Goal: Information Seeking & Learning: Learn about a topic

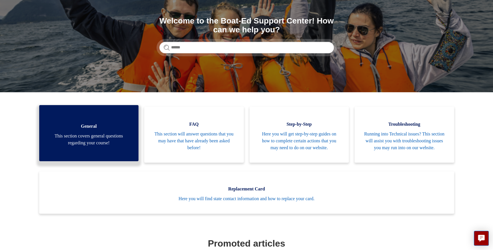
scroll to position [76, 0]
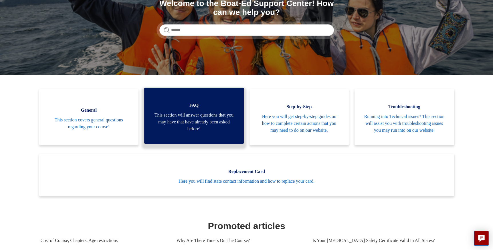
click at [187, 124] on span "This section will answer questions that you may have that have already been ask…" at bounding box center [194, 122] width 82 height 21
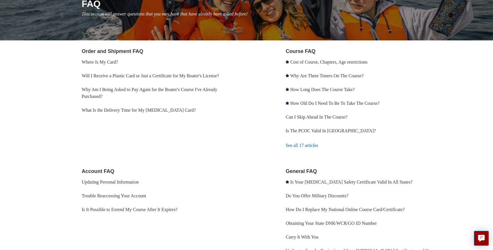
scroll to position [136, 0]
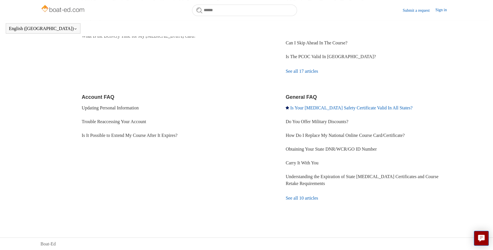
click at [346, 106] on link "Is Your [MEDICAL_DATA] Safety Certificate Valid In All States?" at bounding box center [351, 107] width 122 height 5
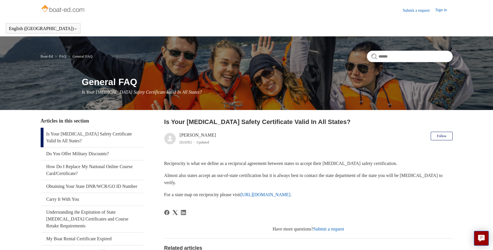
scroll to position [76, 0]
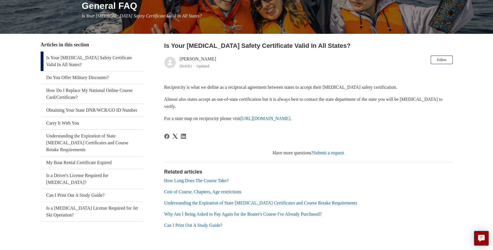
click at [288, 117] on link "https://www.nasbla.org/nasblamain/education/reciprocity." at bounding box center [266, 118] width 51 height 5
click at [94, 173] on link "Is a Driver's License Required for [MEDICAL_DATA]?" at bounding box center [92, 178] width 103 height 19
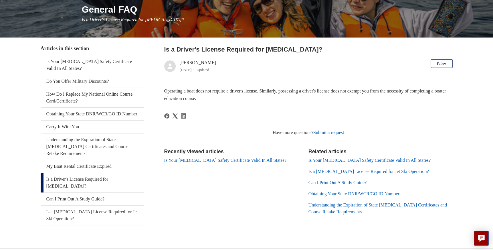
scroll to position [76, 0]
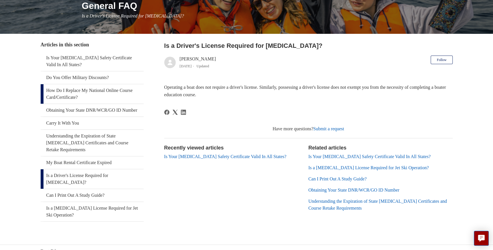
click at [95, 91] on link "How Do I Replace My National Online Course Card/Certificate?" at bounding box center [92, 93] width 103 height 19
